Goal: Check status: Check status

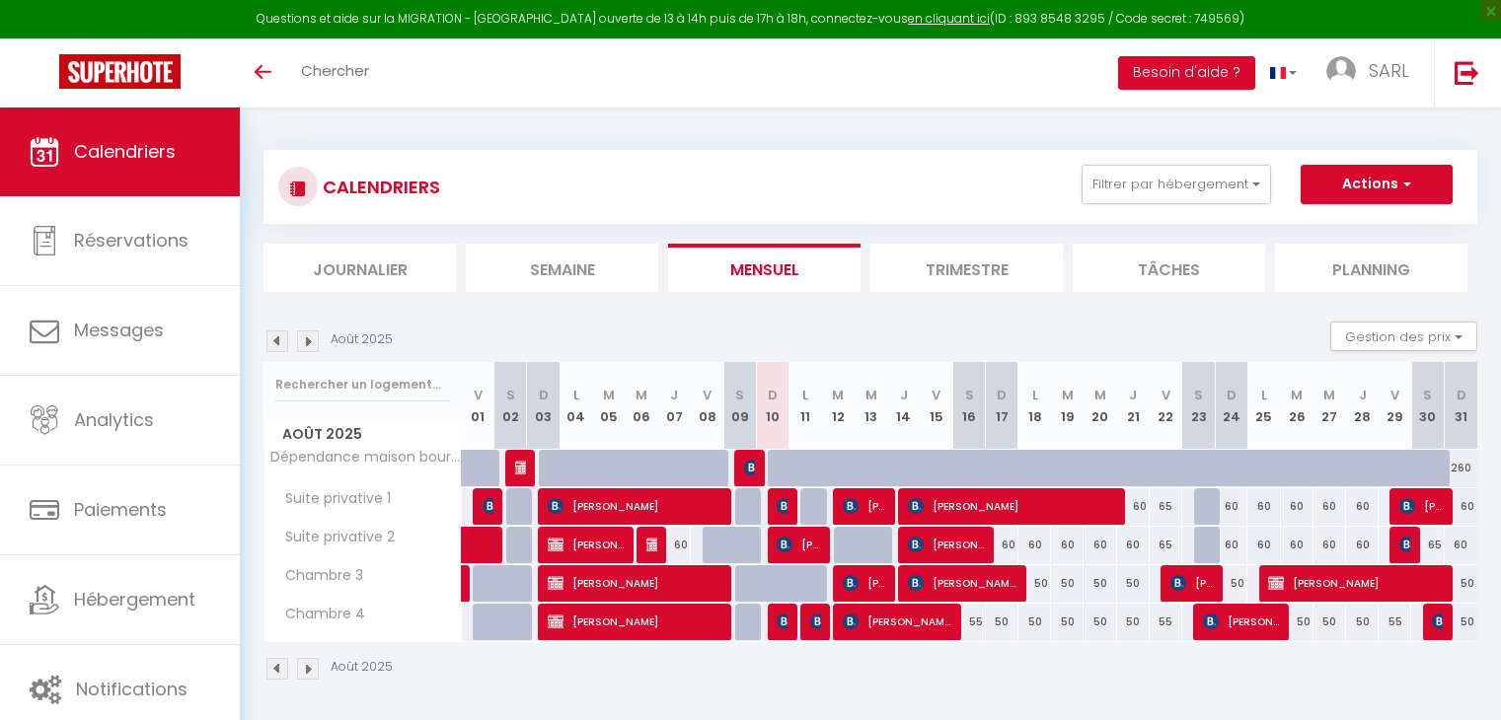
select select "KO"
select select "0"
click at [814, 629] on span "[PERSON_NAME]" at bounding box center [815, 621] width 11 height 37
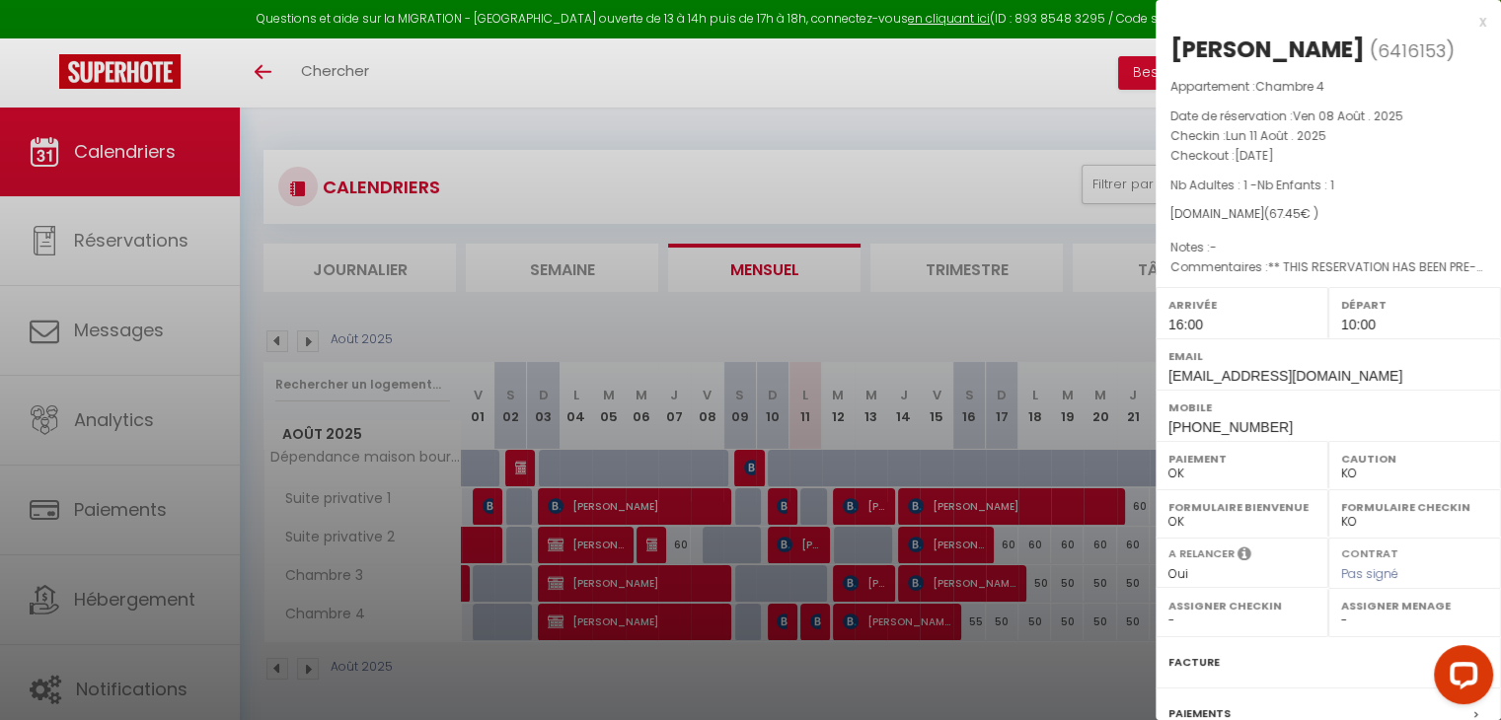
click at [807, 658] on div at bounding box center [750, 360] width 1501 height 720
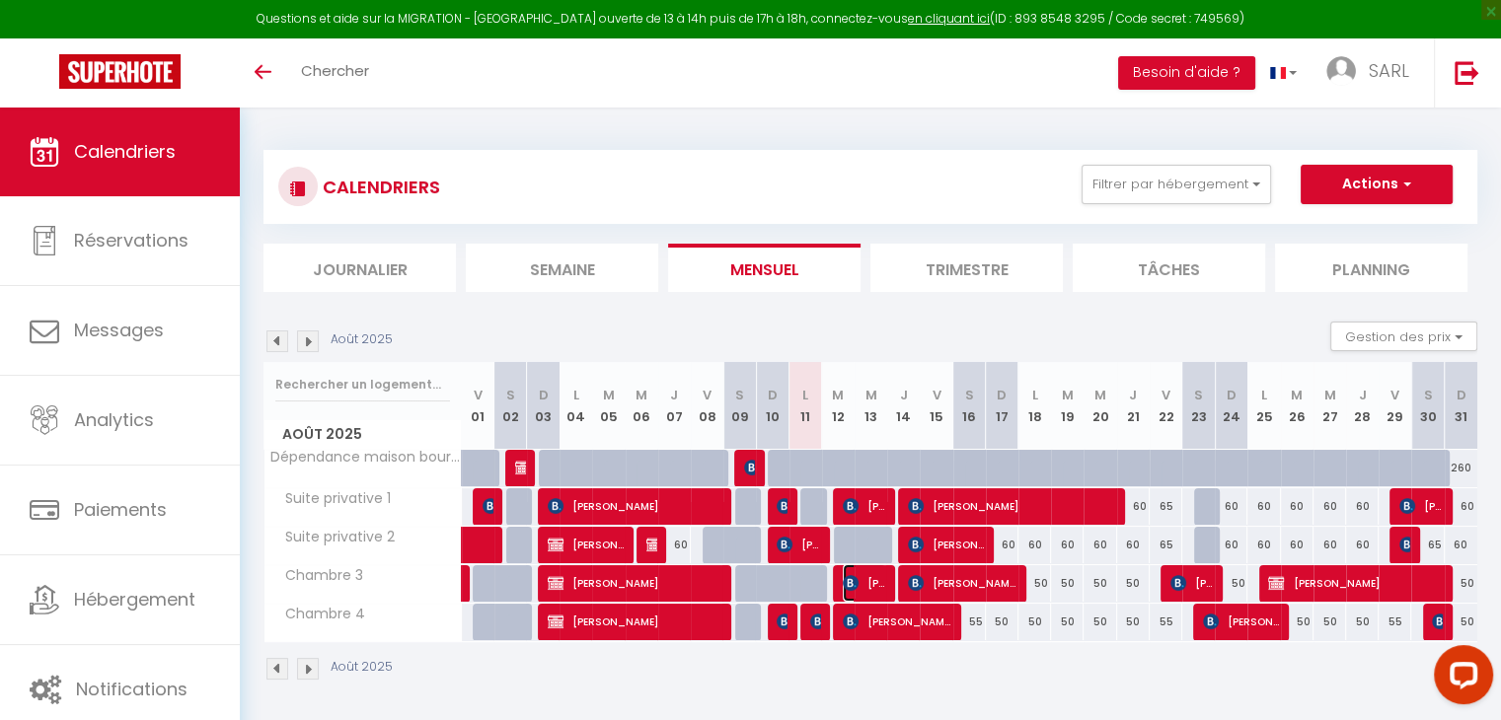
click at [856, 577] on img at bounding box center [851, 583] width 16 height 16
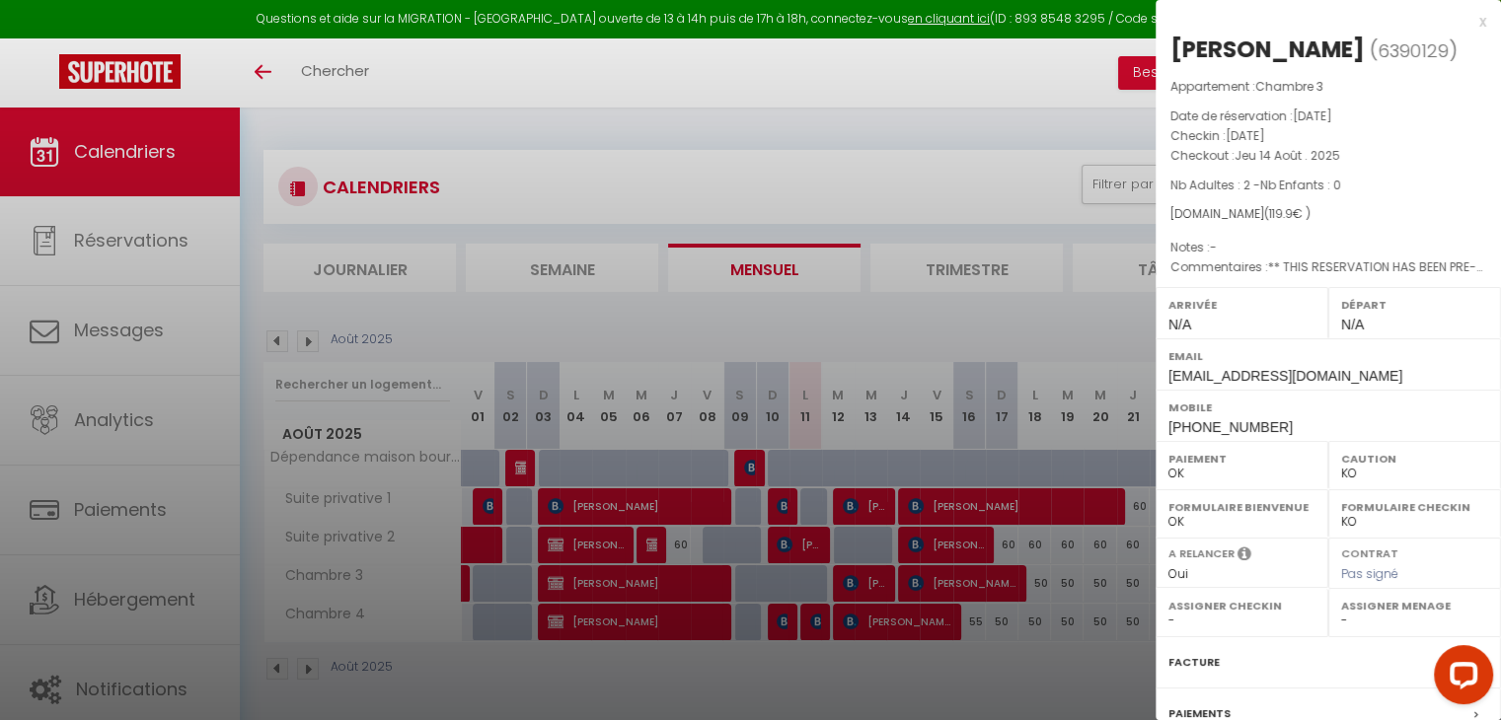
click at [864, 506] on div at bounding box center [750, 360] width 1501 height 720
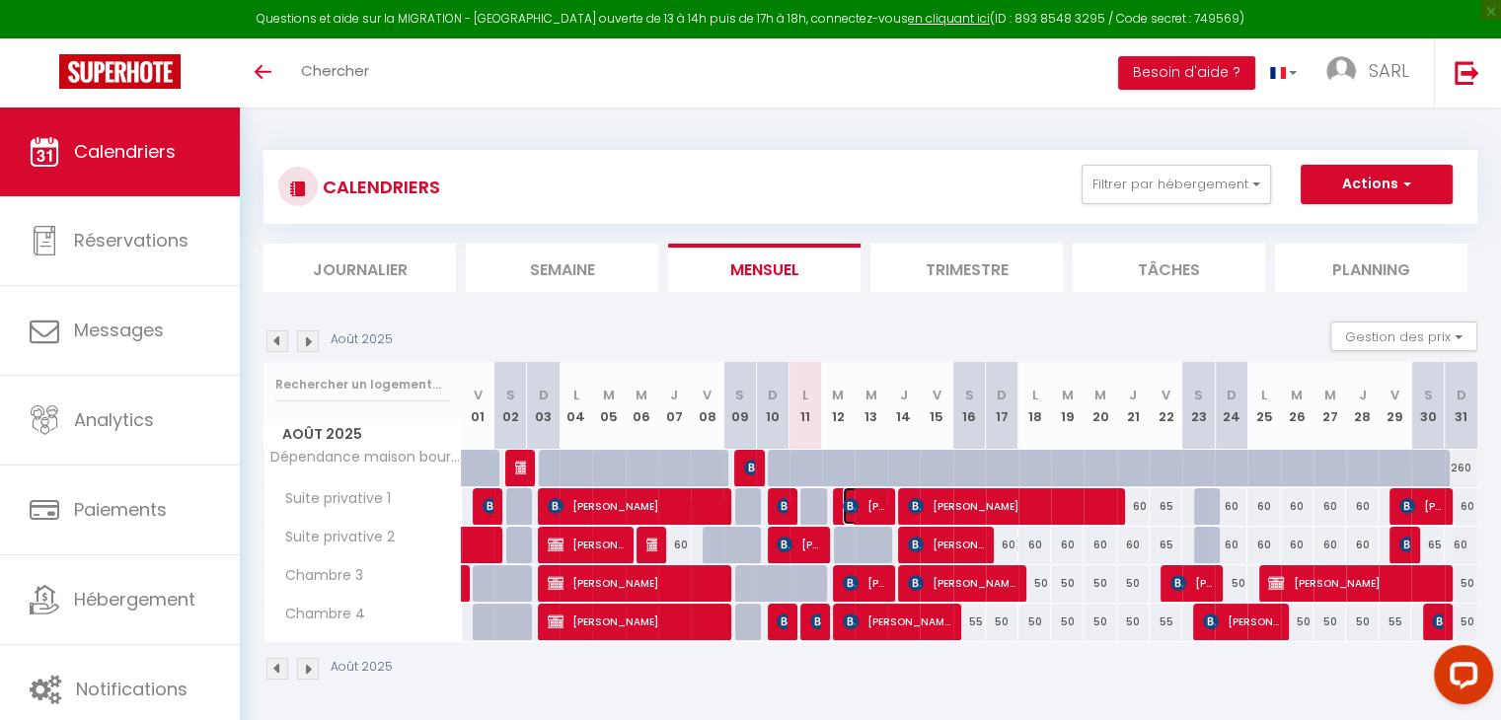
click at [863, 503] on span "[PERSON_NAME]" at bounding box center [864, 505] width 43 height 37
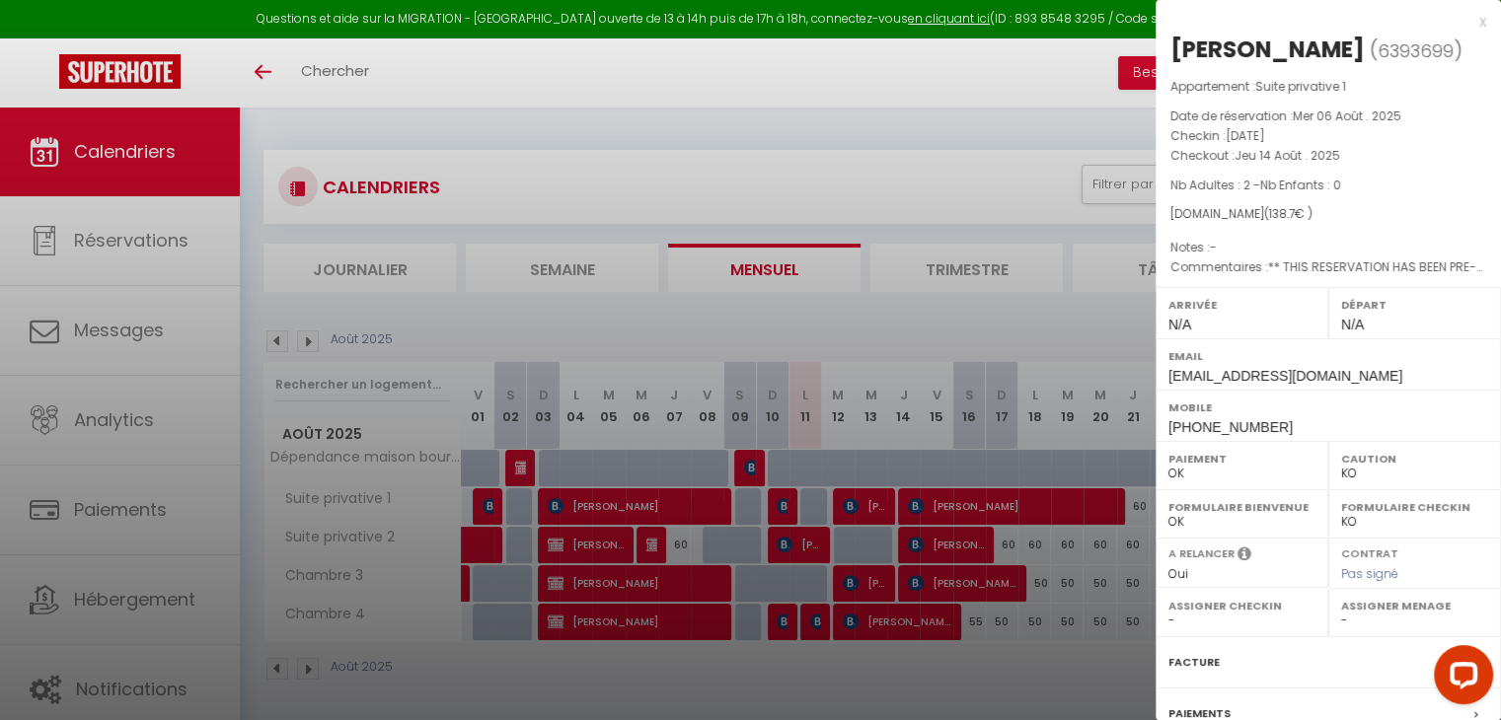
click at [880, 621] on div at bounding box center [750, 360] width 1501 height 720
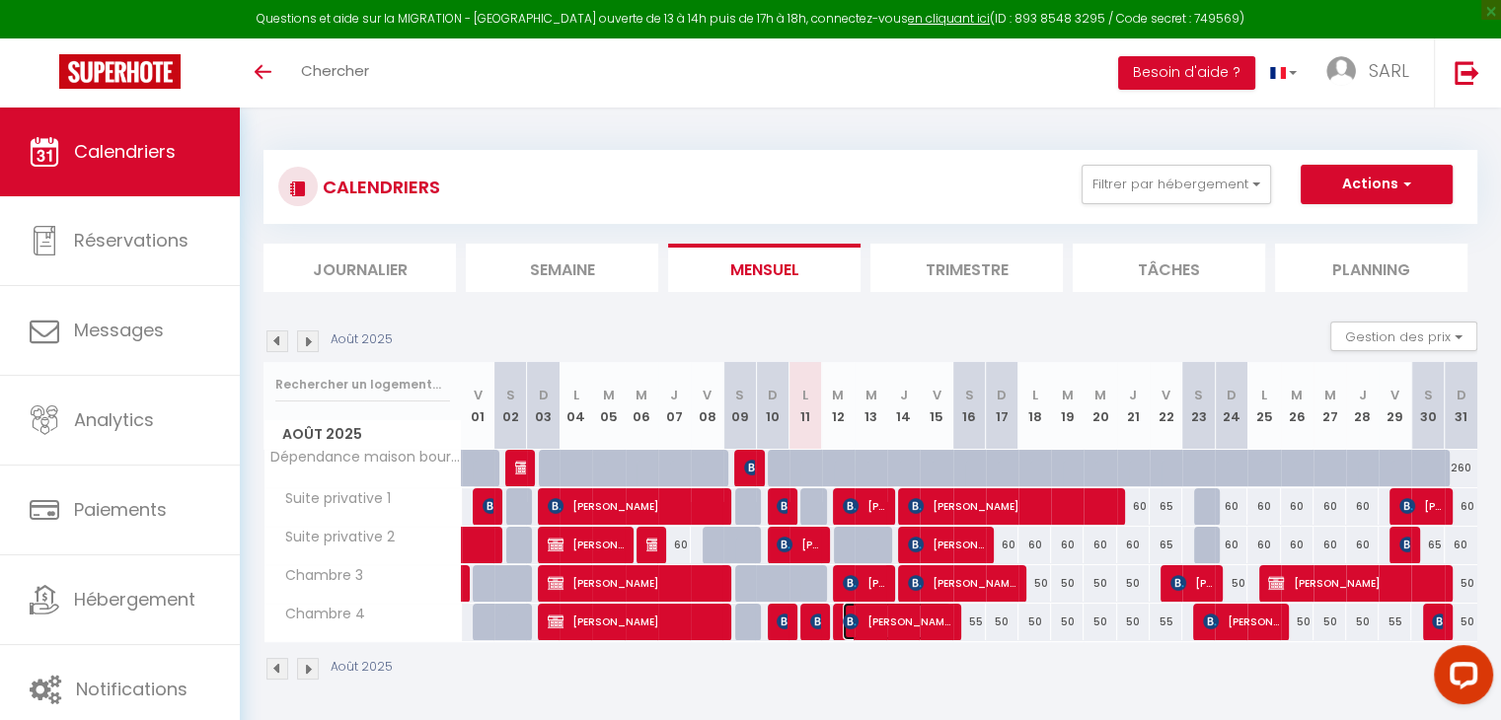
click at [880, 621] on span "[PERSON_NAME]" at bounding box center [897, 621] width 109 height 37
select select "1"
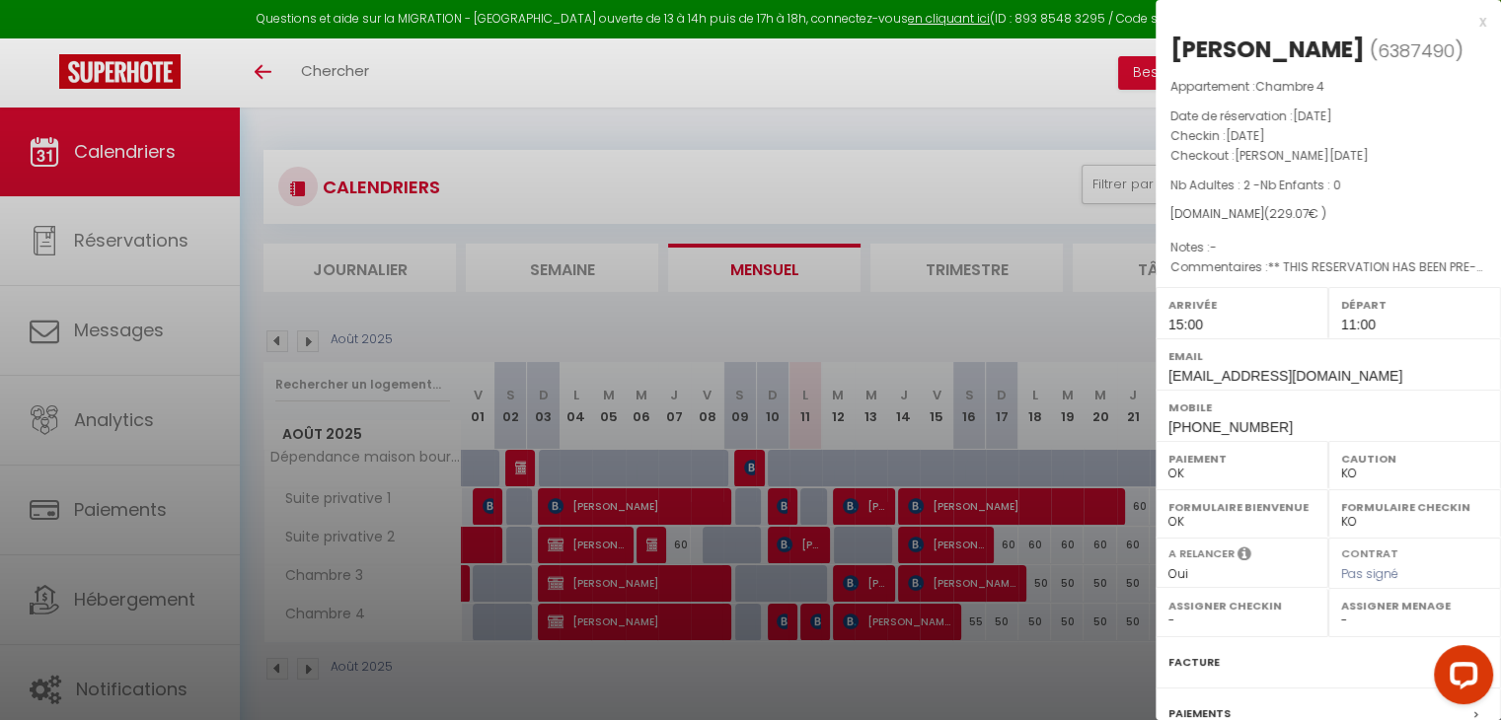
click at [816, 646] on div at bounding box center [750, 360] width 1501 height 720
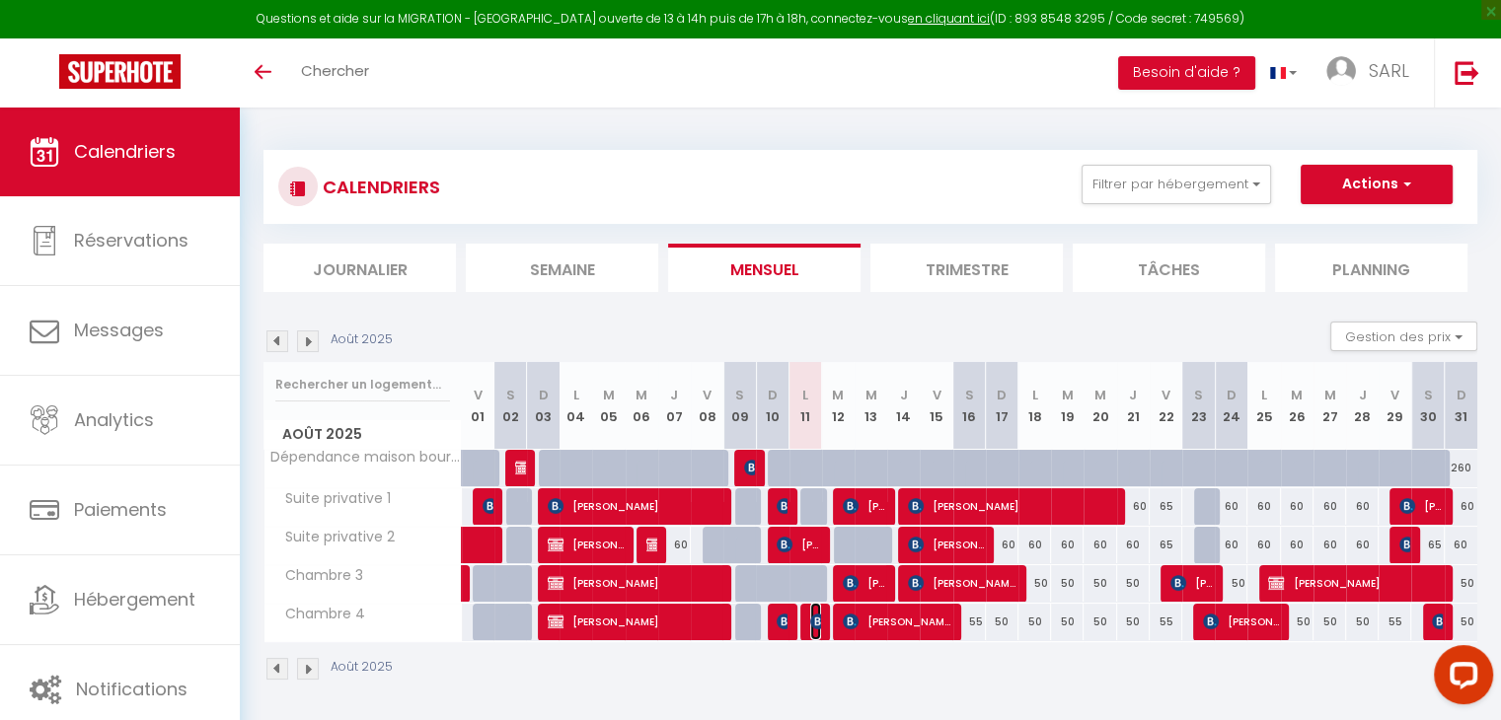
click at [814, 632] on span "[PERSON_NAME]" at bounding box center [815, 621] width 11 height 37
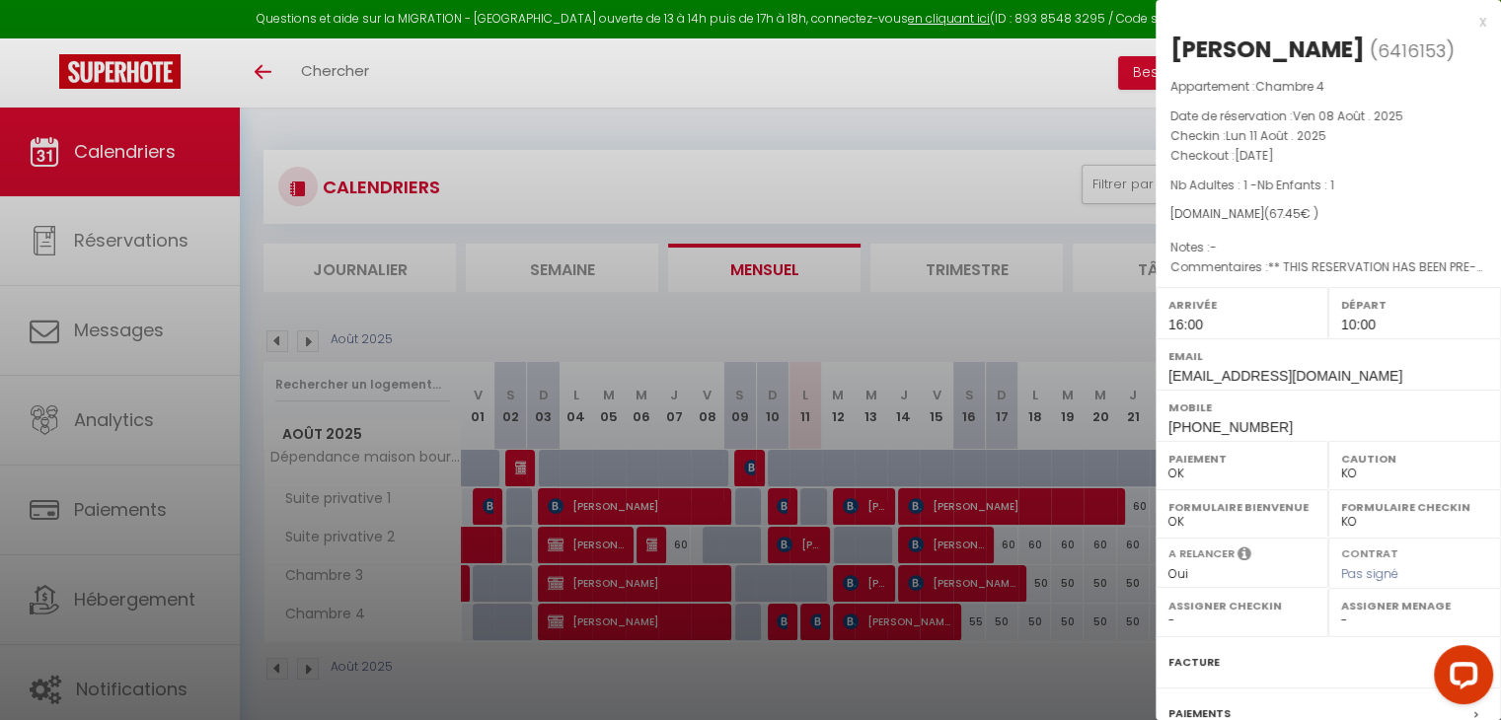
click at [837, 678] on div at bounding box center [750, 360] width 1501 height 720
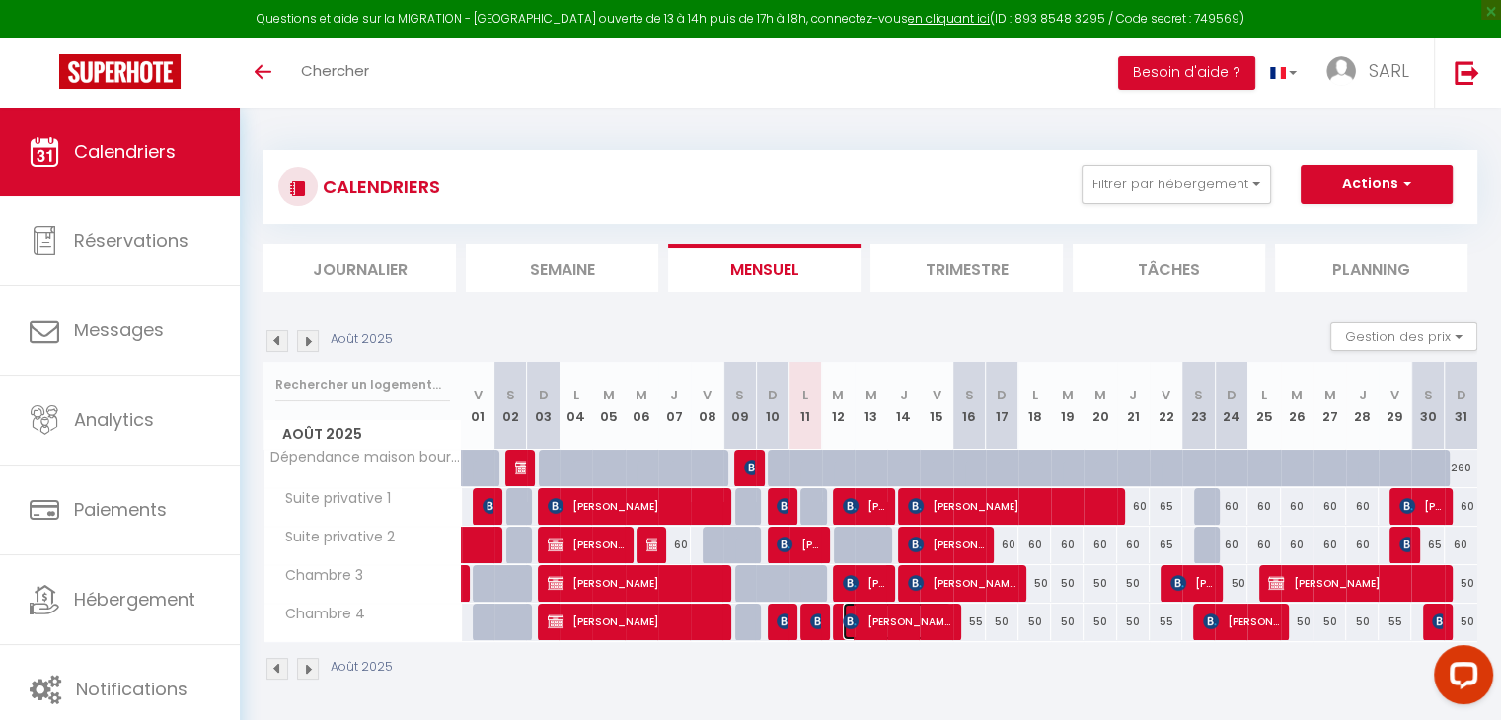
click at [844, 629] on span "[PERSON_NAME]" at bounding box center [897, 621] width 109 height 37
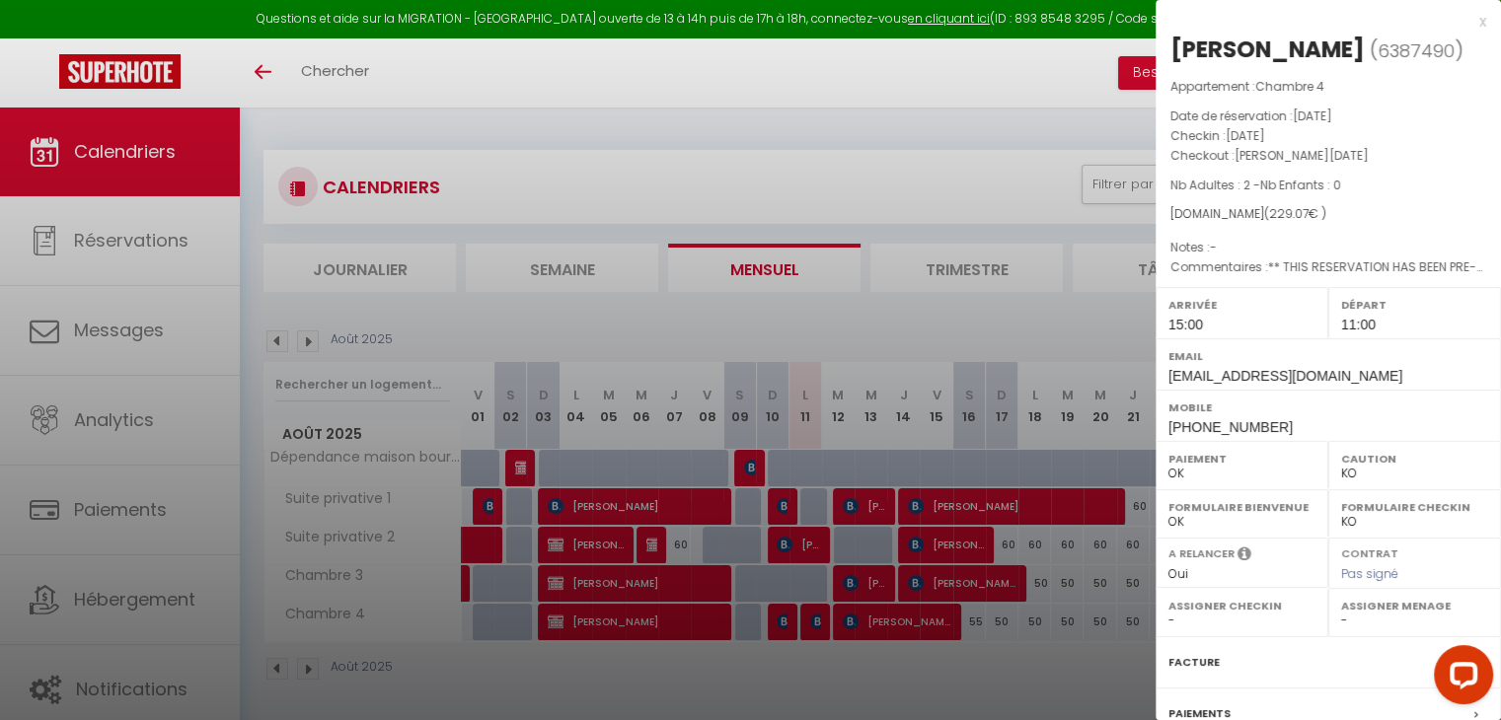
click at [839, 660] on div at bounding box center [750, 360] width 1501 height 720
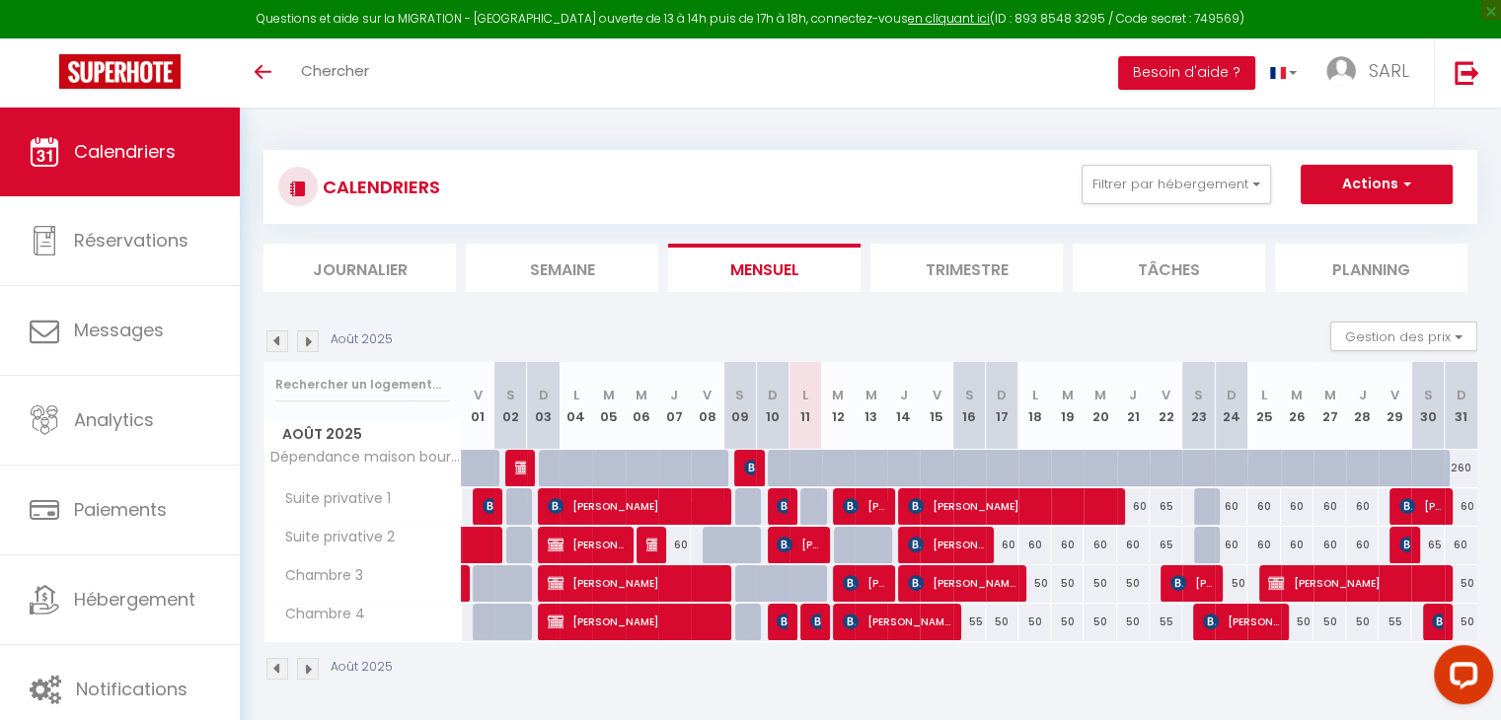
click at [806, 624] on div at bounding box center [816, 622] width 33 height 37
click at [816, 626] on img at bounding box center [818, 622] width 16 height 16
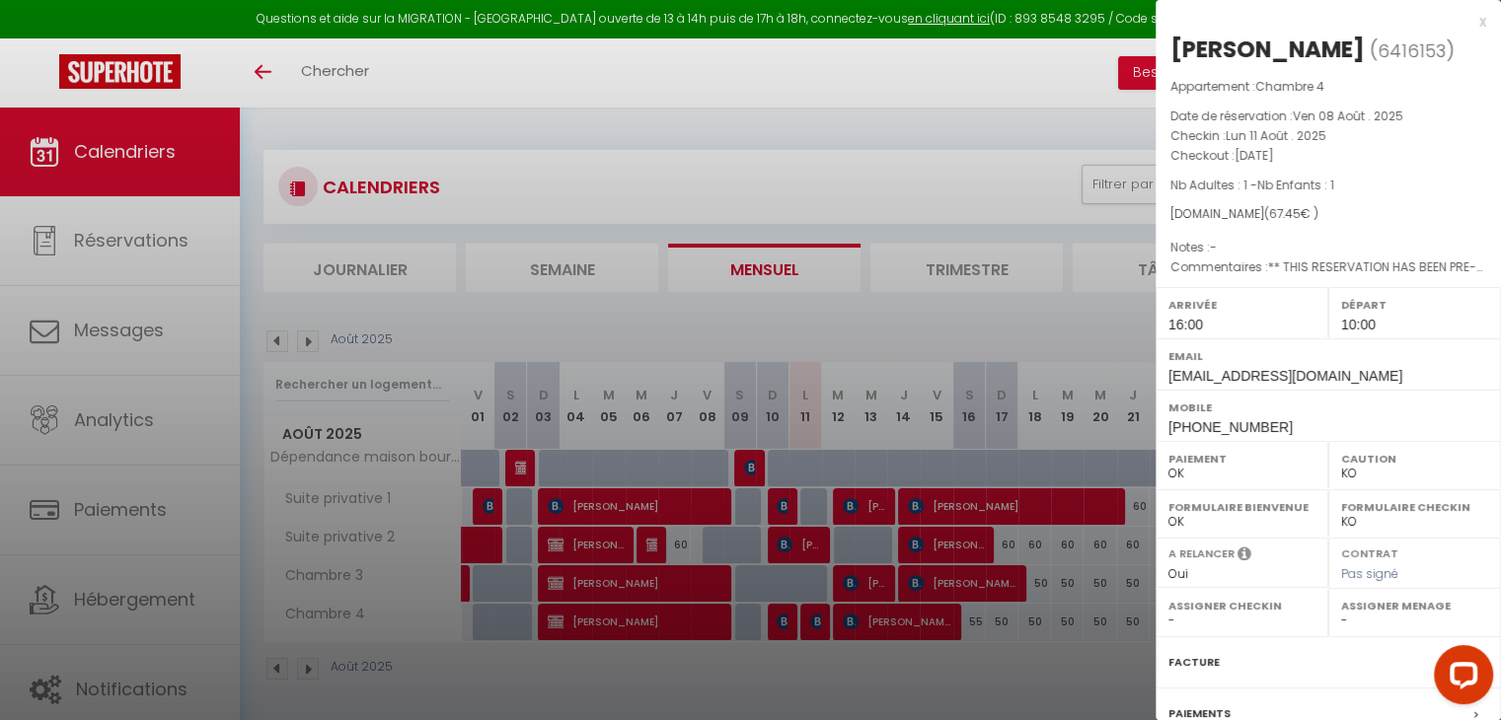
click at [818, 665] on div at bounding box center [750, 360] width 1501 height 720
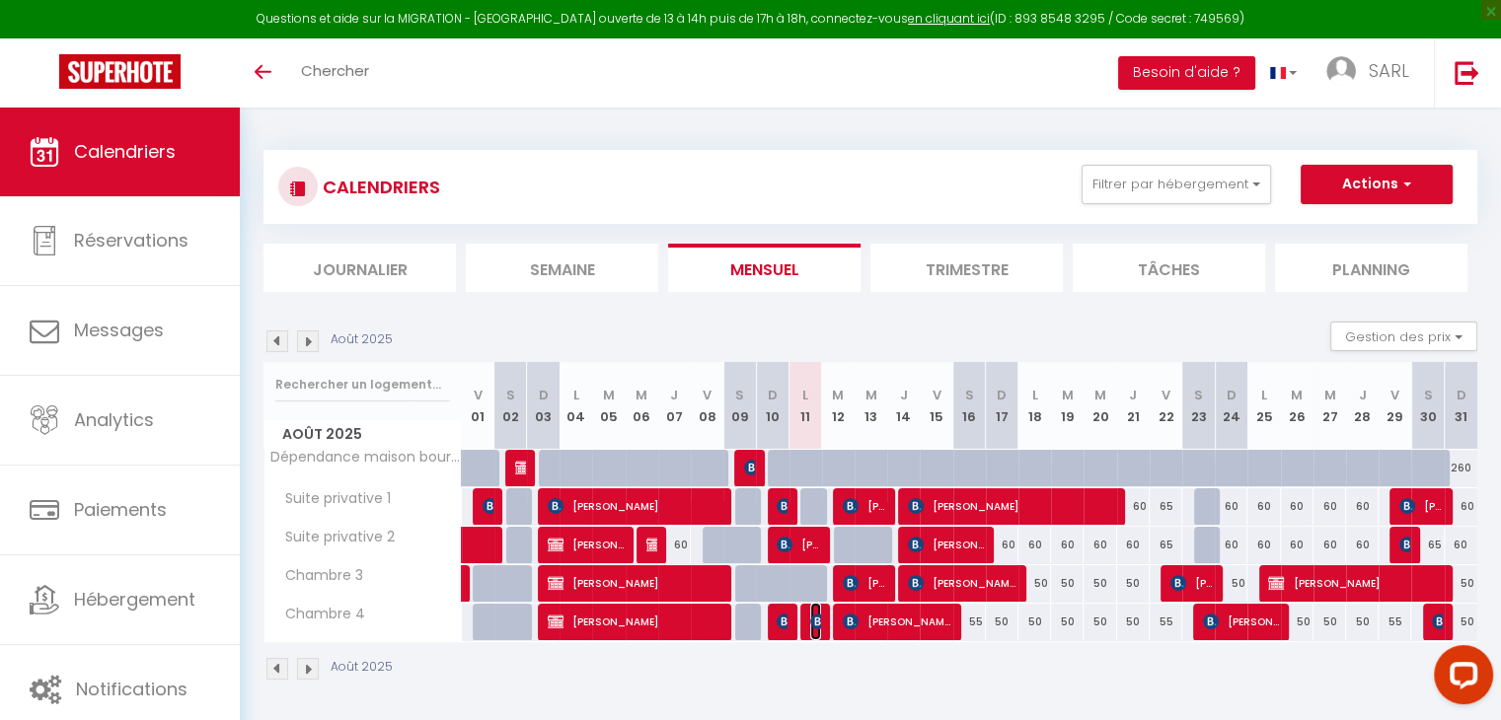
click at [816, 627] on img at bounding box center [818, 622] width 16 height 16
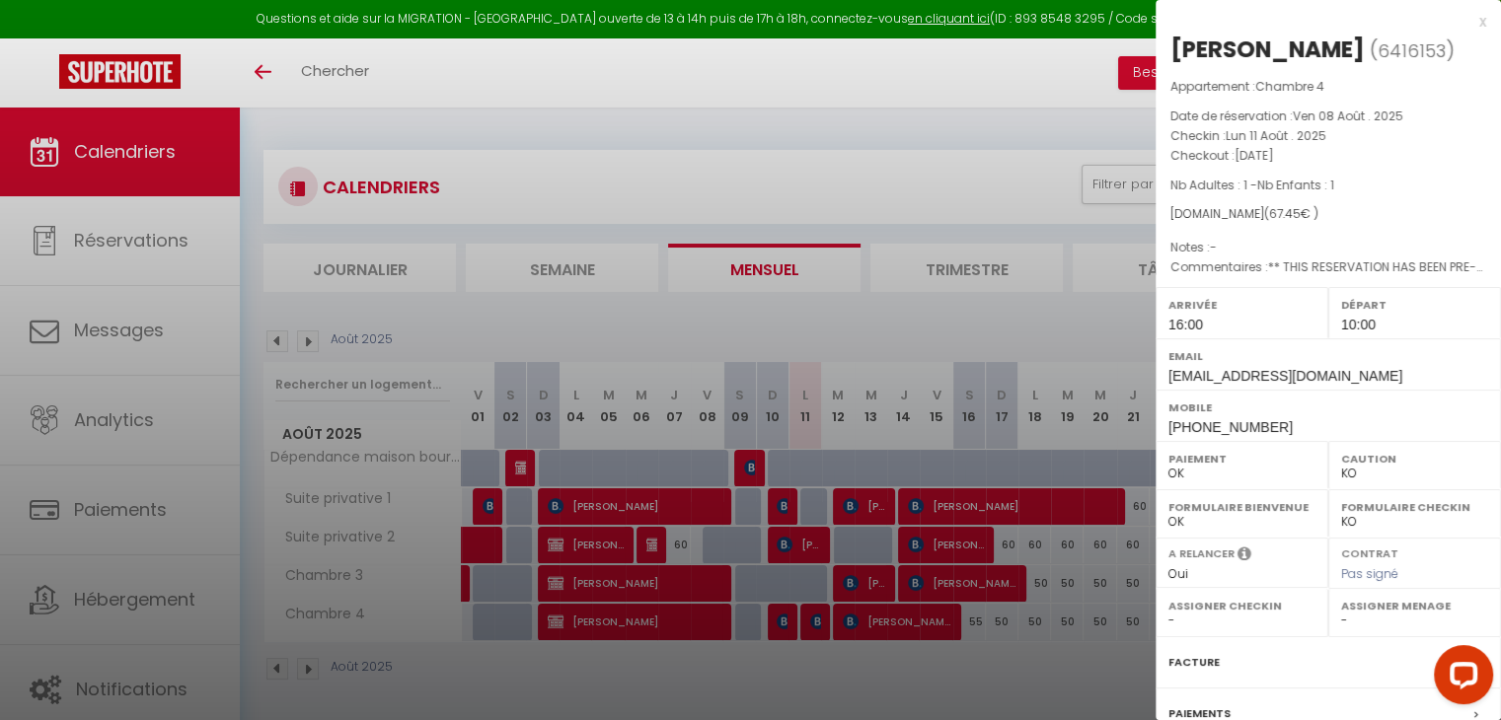
click at [812, 681] on div at bounding box center [750, 360] width 1501 height 720
